Goal: Find specific page/section: Find specific page/section

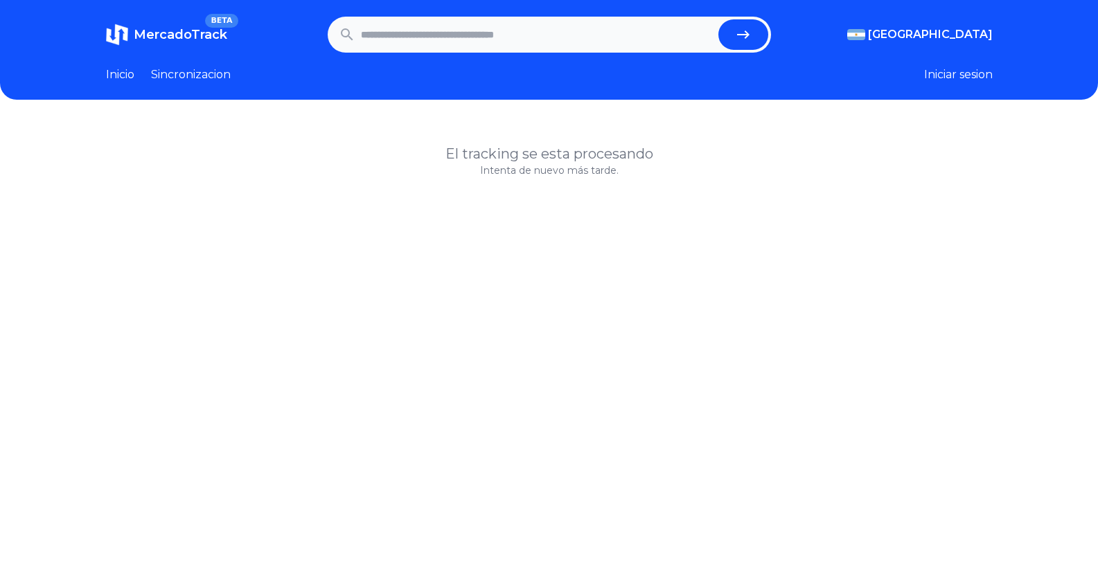
click at [500, 37] on input "text" at bounding box center [537, 34] width 352 height 30
click at [211, 74] on link "Sincronizacion" at bounding box center [191, 75] width 80 height 17
click at [476, 21] on input "text" at bounding box center [537, 34] width 352 height 30
